Goal: Information Seeking & Learning: Learn about a topic

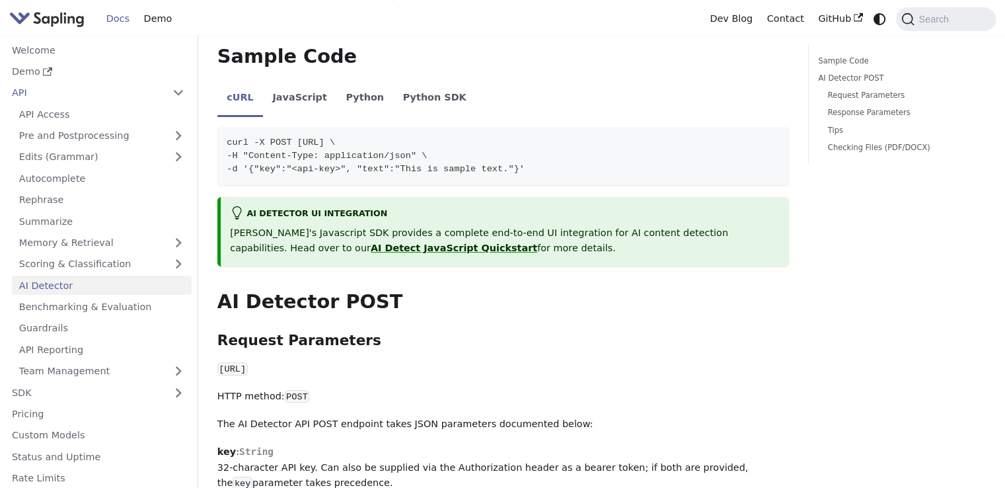
scroll to position [396, 0]
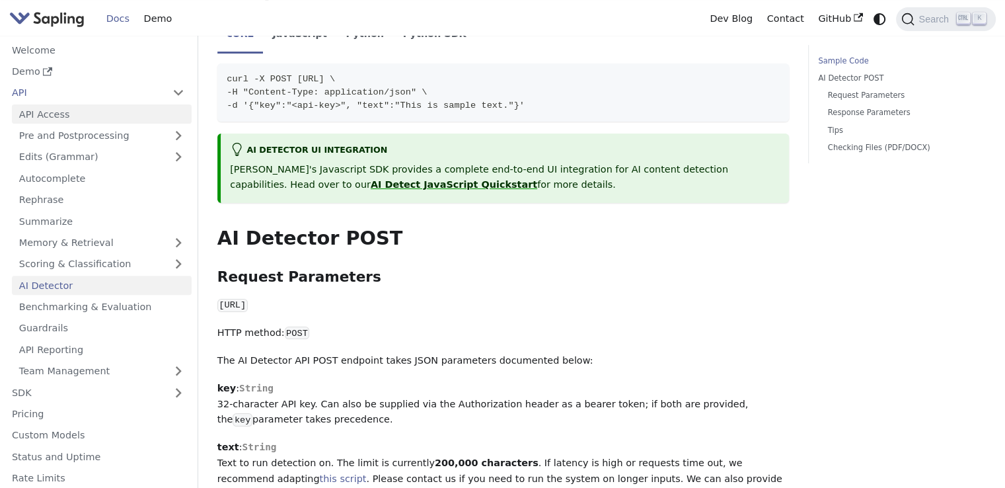
click at [58, 108] on link "API Access" at bounding box center [102, 113] width 180 height 19
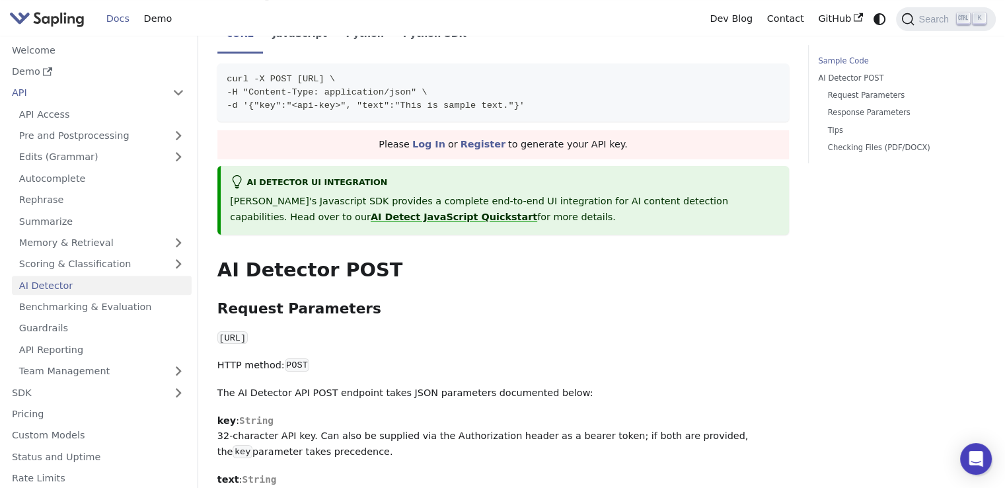
scroll to position [0, 0]
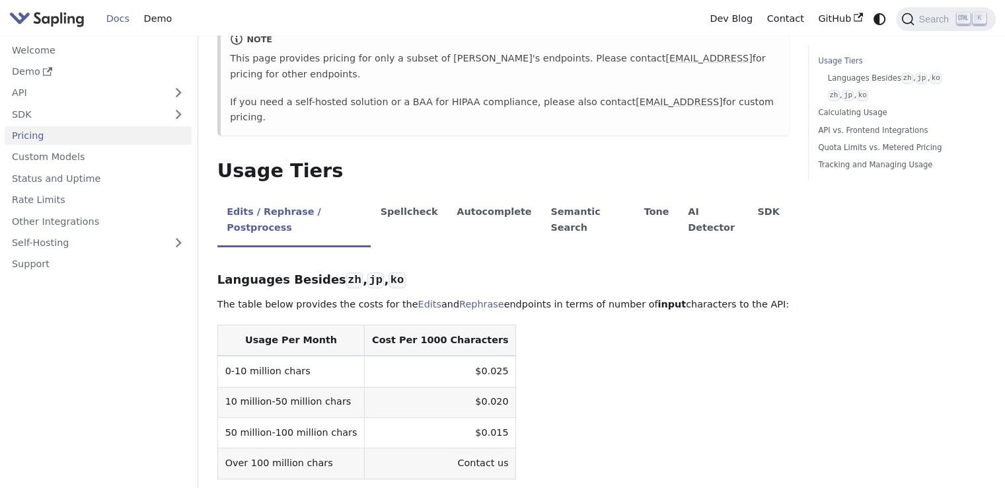
scroll to position [198, 0]
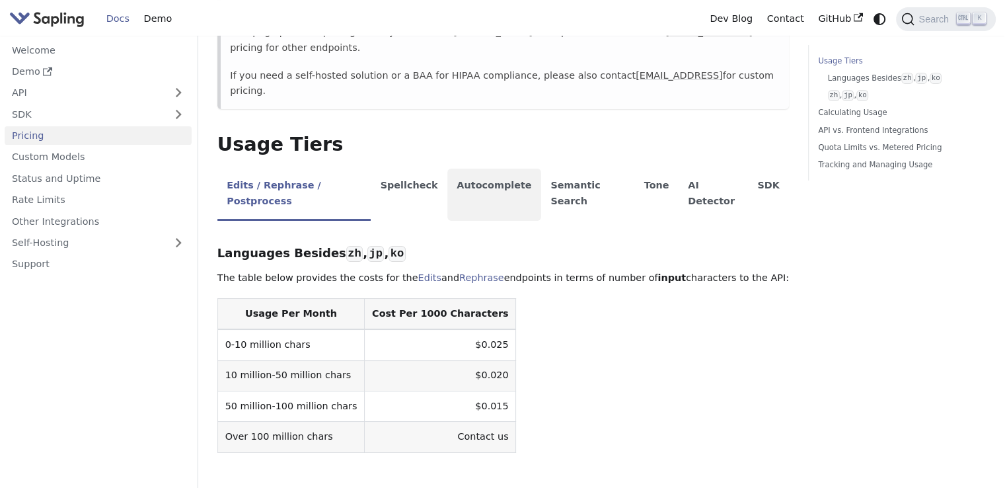
click at [494, 169] on li "Autocomplete" at bounding box center [494, 195] width 94 height 52
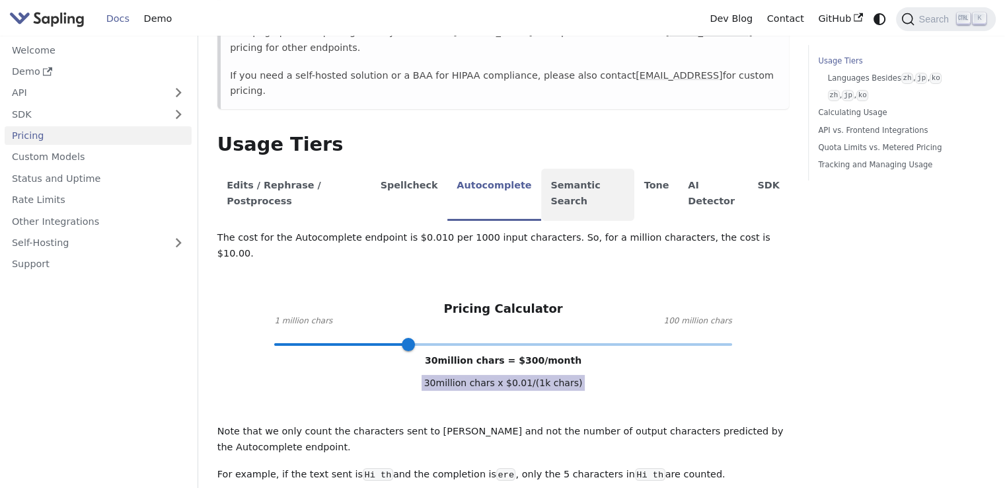
click at [582, 169] on li "Semantic Search" at bounding box center [587, 195] width 93 height 52
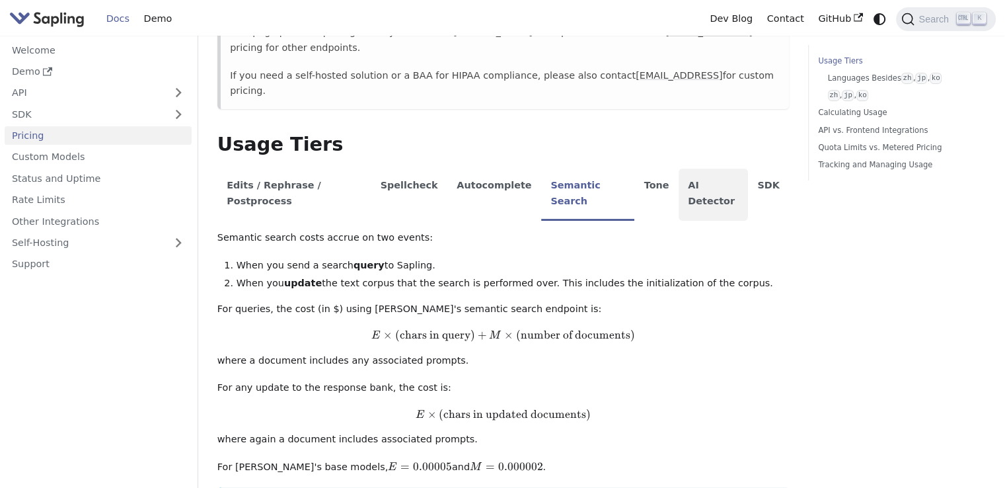
click at [679, 169] on li "AI Detector" at bounding box center [713, 195] width 69 height 52
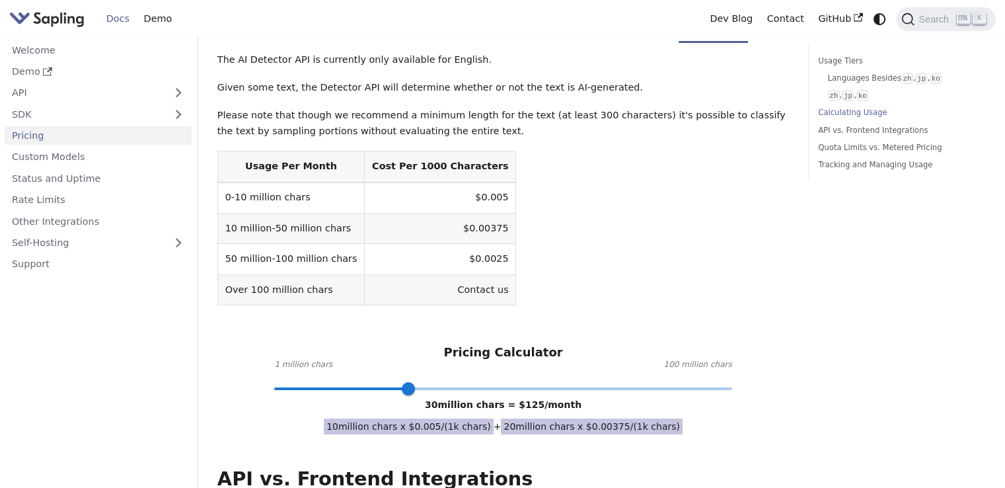
scroll to position [396, 0]
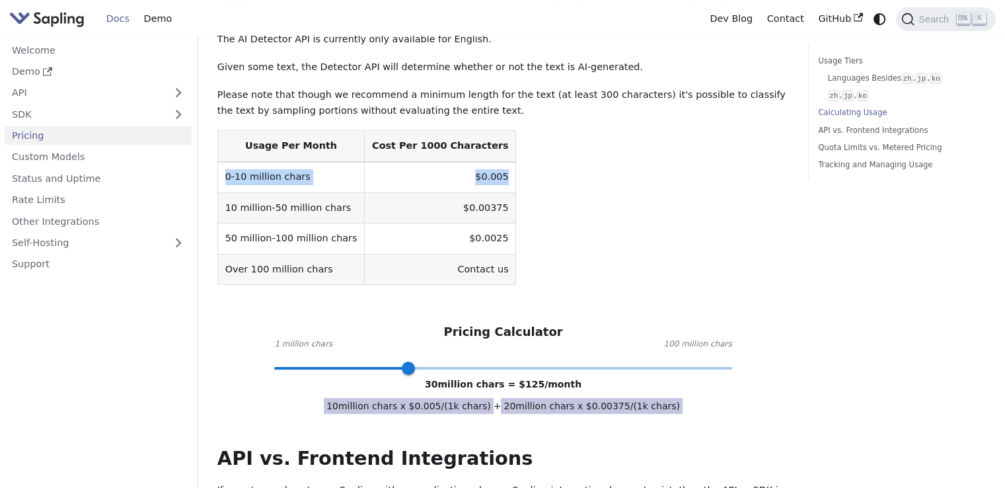
drag, startPoint x: 223, startPoint y: 128, endPoint x: 478, endPoint y: 123, distance: 255.1
click at [478, 130] on table "Usage Per Month Cost Per 1000 Characters 0-10 million chars $0.005 10 million-5…" at bounding box center [503, 207] width 572 height 155
drag, startPoint x: 210, startPoint y: 129, endPoint x: 481, endPoint y: 124, distance: 271.0
click at [481, 124] on div "Pricing On this page API Pricing Subscribe to the API here (using the email for…" at bounding box center [502, 423] width 591 height 1550
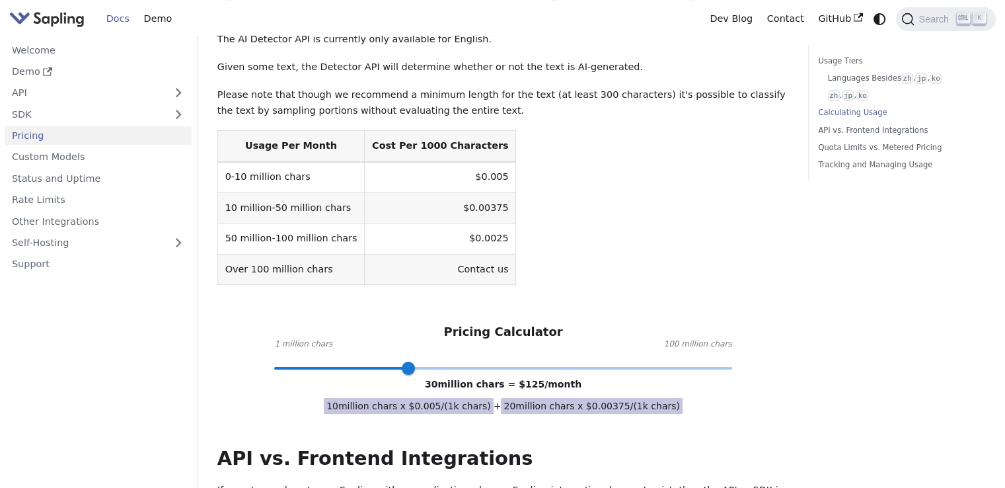
click at [477, 147] on table "Usage Per Month Cost Per 1000 Characters 0-10 million chars $0.005 10 million-5…" at bounding box center [503, 207] width 572 height 155
drag, startPoint x: 469, startPoint y: 135, endPoint x: 204, endPoint y: 125, distance: 264.5
click at [204, 125] on div "Pricing On this page API Pricing Subscribe to the API here (using the email for…" at bounding box center [601, 428] width 807 height 1579
click at [446, 262] on div "The AI Detector API is currently only available for English. Given some text, t…" at bounding box center [503, 200] width 572 height 336
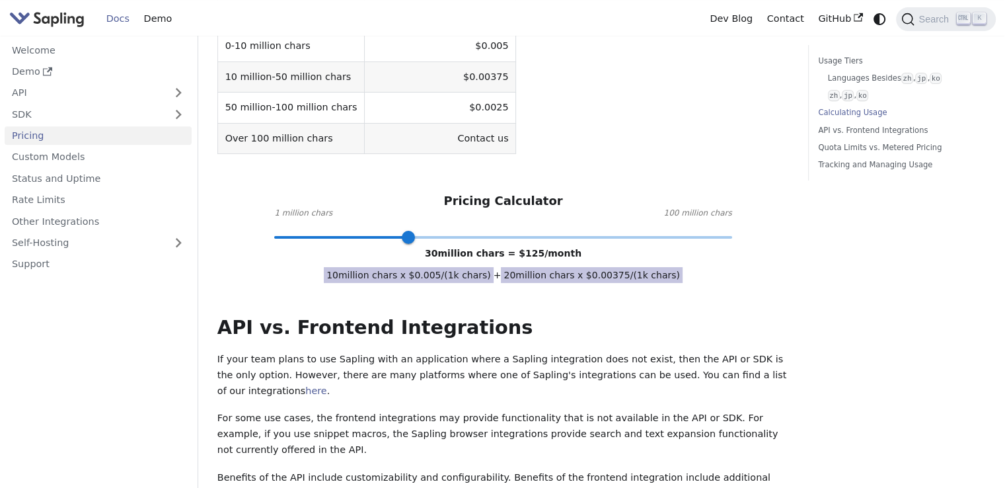
scroll to position [529, 0]
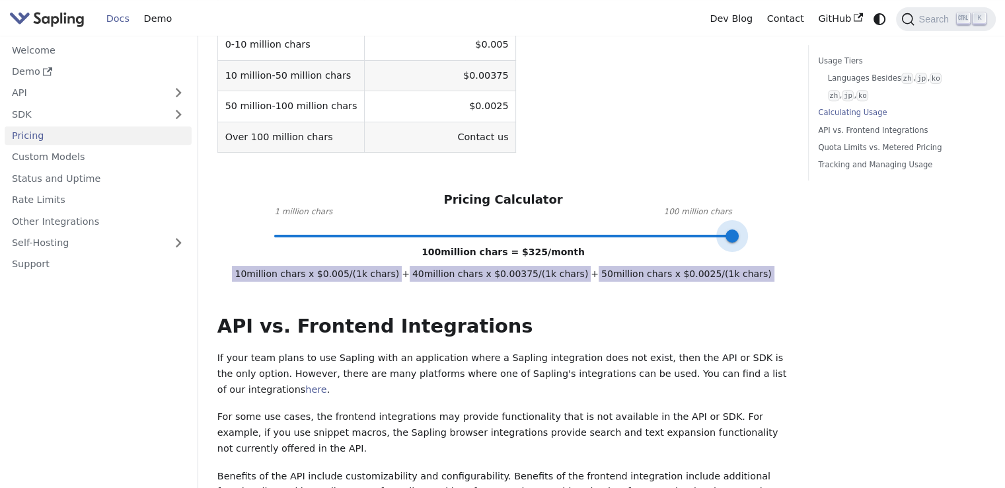
drag, startPoint x: 409, startPoint y: 186, endPoint x: 1014, endPoint y: 176, distance: 605.4
type input "1"
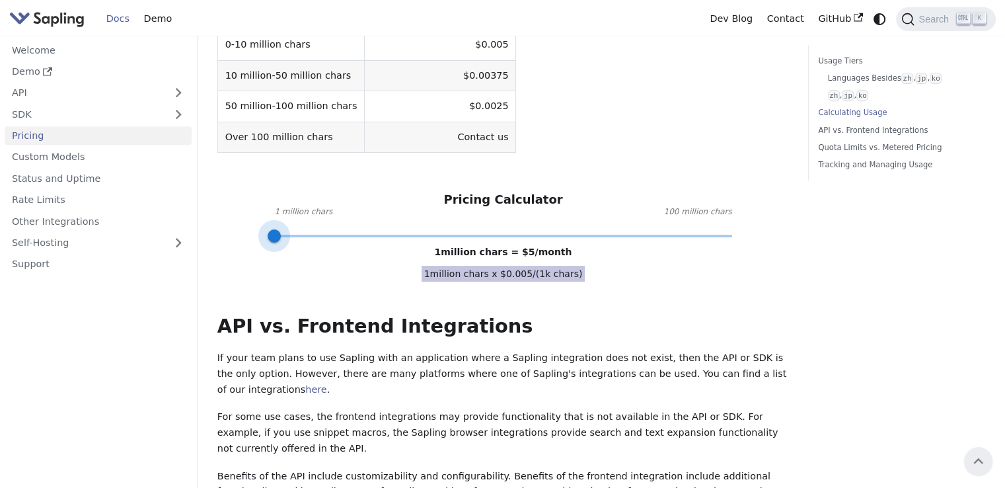
drag, startPoint x: 730, startPoint y: 177, endPoint x: 0, endPoint y: 174, distance: 730.2
click at [0, 174] on div "Welcome Demo API SDK Pricing Custom Models Status and Uptime Rate Limits Other …" at bounding box center [502, 296] width 1005 height 1579
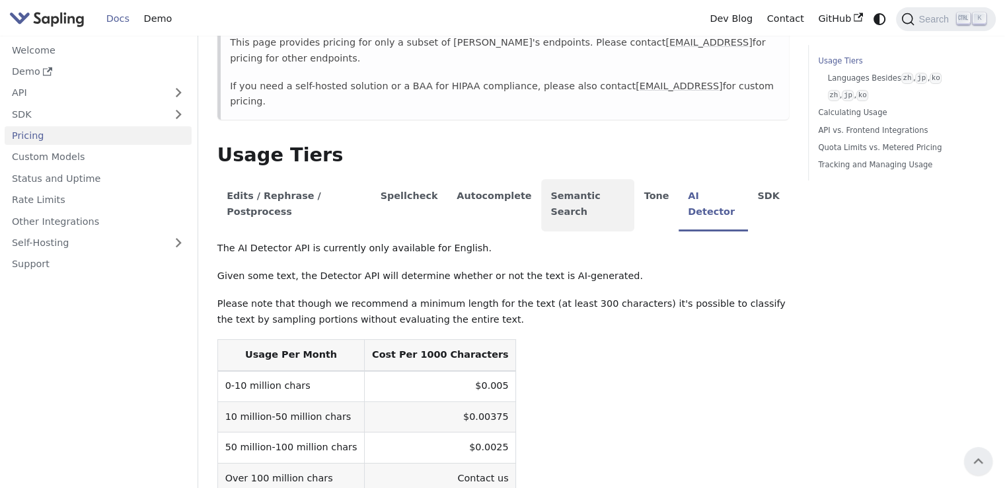
scroll to position [0, 0]
